Goal: Find contact information: Find contact information

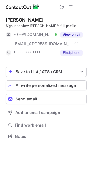
scroll to position [132, 90]
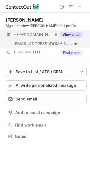
click at [66, 37] on button "View email" at bounding box center [71, 35] width 22 height 6
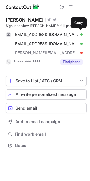
scroll to position [141, 90]
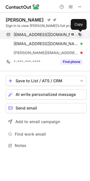
click at [82, 34] on button at bounding box center [80, 35] width 6 height 6
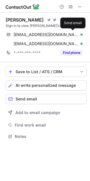
scroll to position [132, 90]
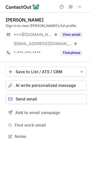
scroll to position [132, 90]
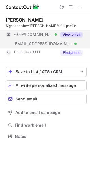
click at [72, 32] on button "View email" at bounding box center [71, 35] width 22 height 6
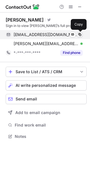
click at [78, 32] on span at bounding box center [80, 34] width 5 height 5
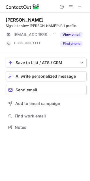
scroll to position [123, 90]
click at [75, 31] on div "View email" at bounding box center [70, 34] width 26 height 9
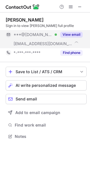
scroll to position [132, 90]
click at [68, 35] on button "View email" at bounding box center [71, 35] width 22 height 6
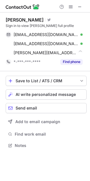
scroll to position [141, 90]
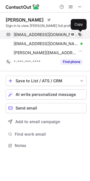
click at [79, 35] on span at bounding box center [80, 34] width 5 height 5
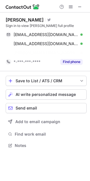
scroll to position [132, 90]
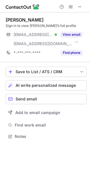
scroll to position [132, 90]
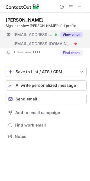
click at [68, 33] on button "View email" at bounding box center [71, 35] width 22 height 6
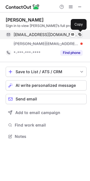
click at [78, 33] on span at bounding box center [80, 34] width 5 height 5
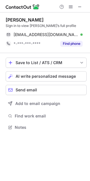
scroll to position [123, 90]
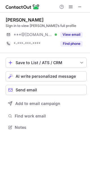
scroll to position [123, 90]
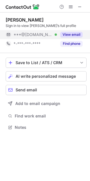
click at [73, 34] on button "View email" at bounding box center [71, 35] width 22 height 6
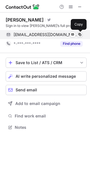
click at [78, 33] on span at bounding box center [80, 34] width 5 height 5
